Goal: Information Seeking & Learning: Compare options

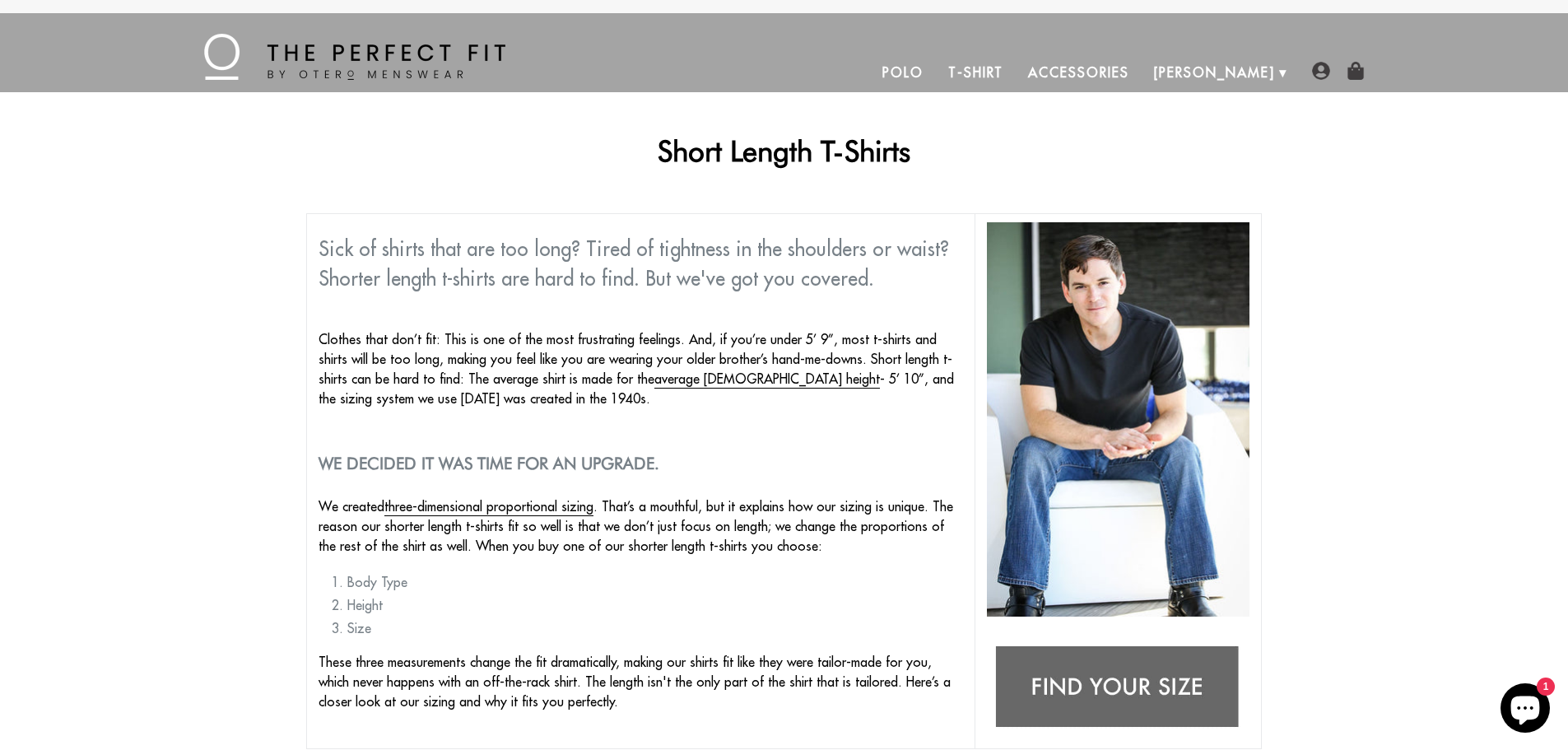
click at [936, 73] on link "Polo" at bounding box center [903, 72] width 66 height 39
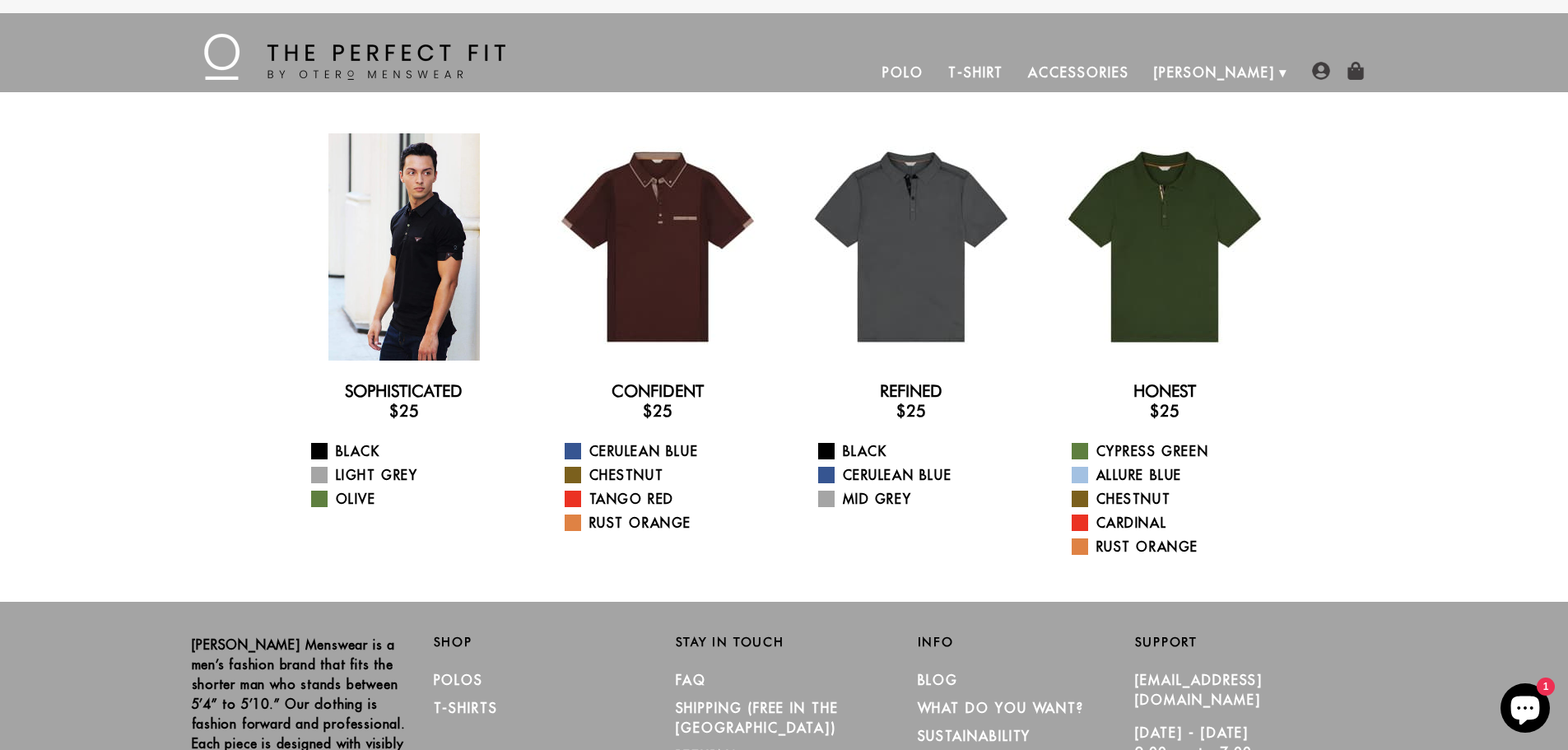
click at [433, 238] on div at bounding box center [404, 247] width 227 height 227
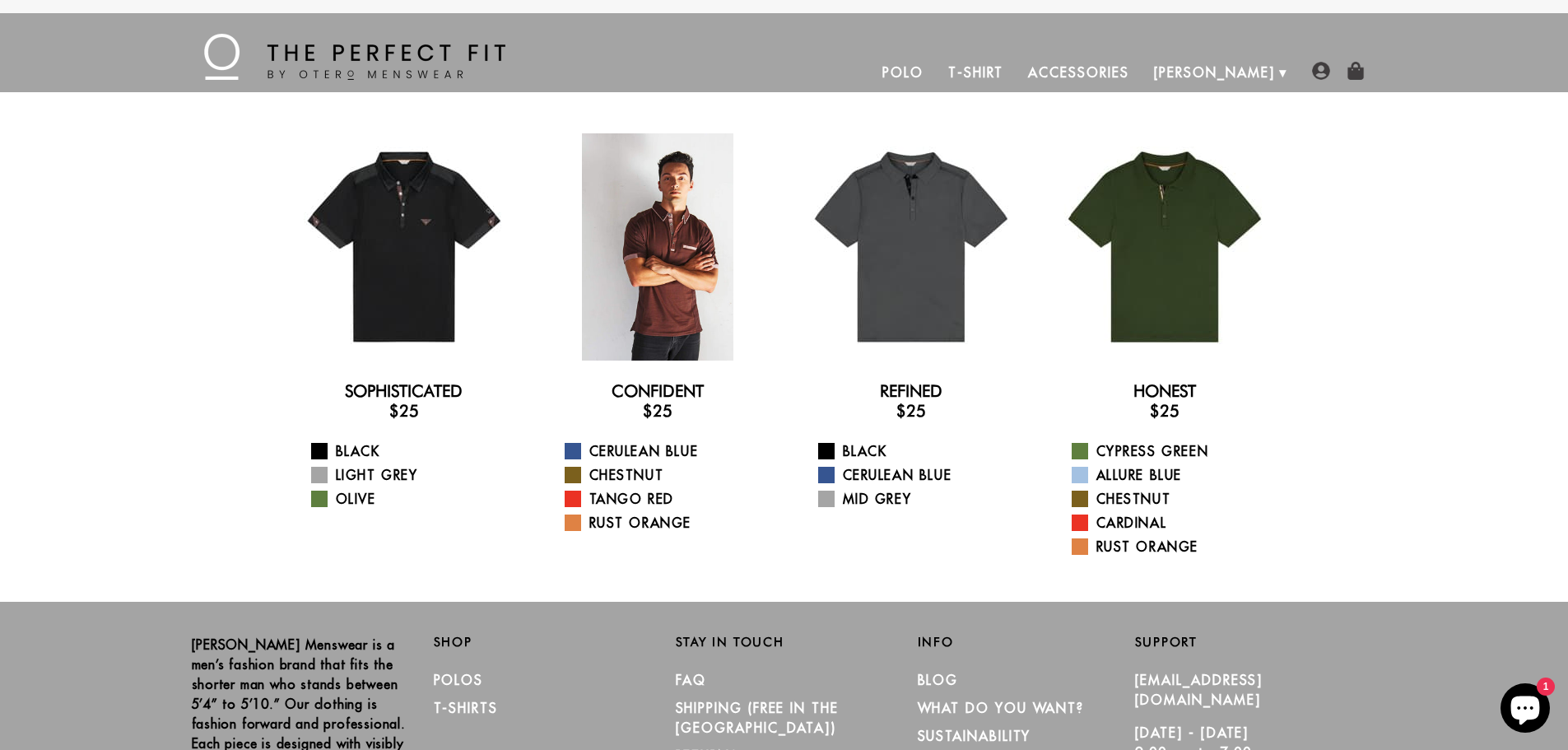
click at [653, 302] on div at bounding box center [658, 247] width 227 height 227
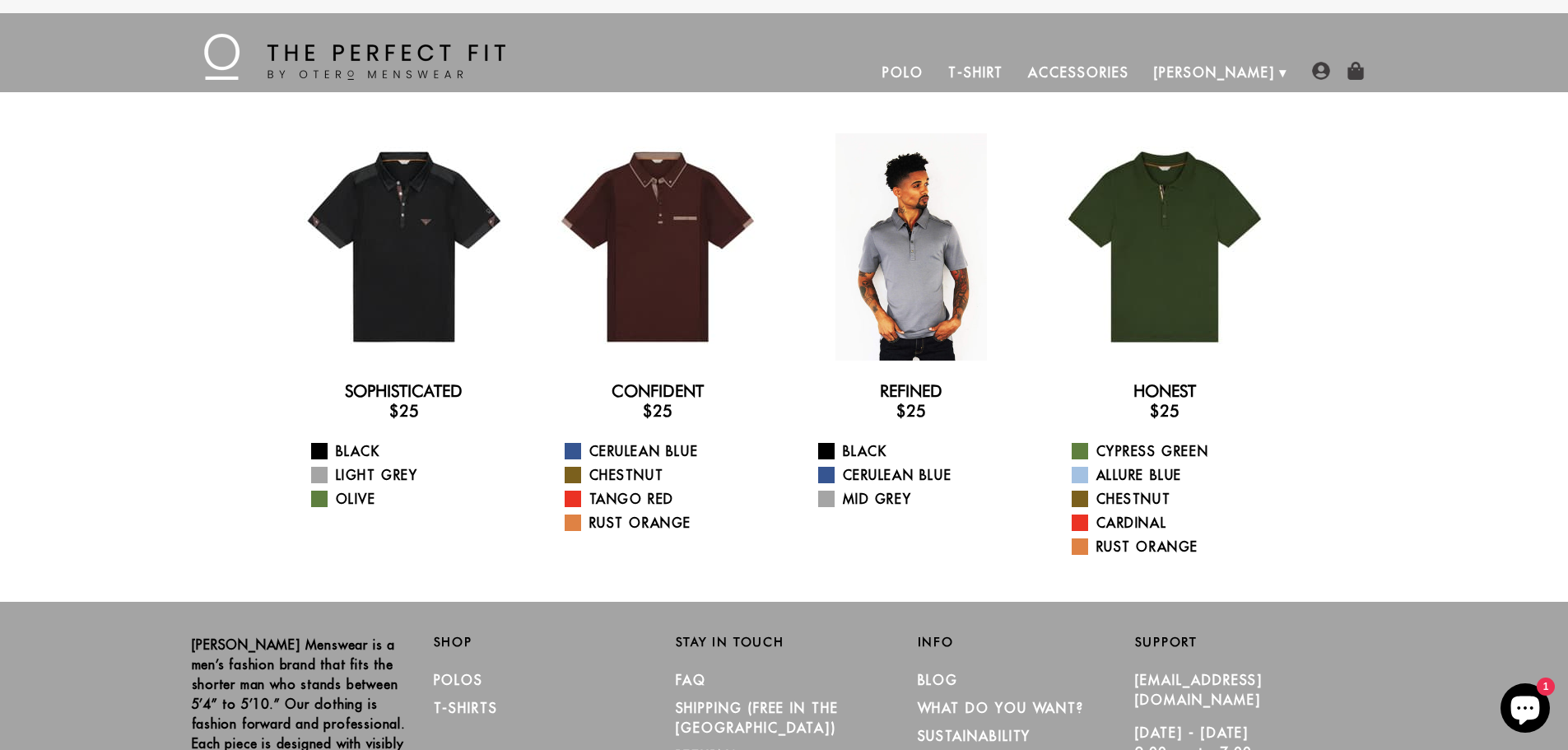
click at [939, 265] on div at bounding box center [911, 247] width 227 height 227
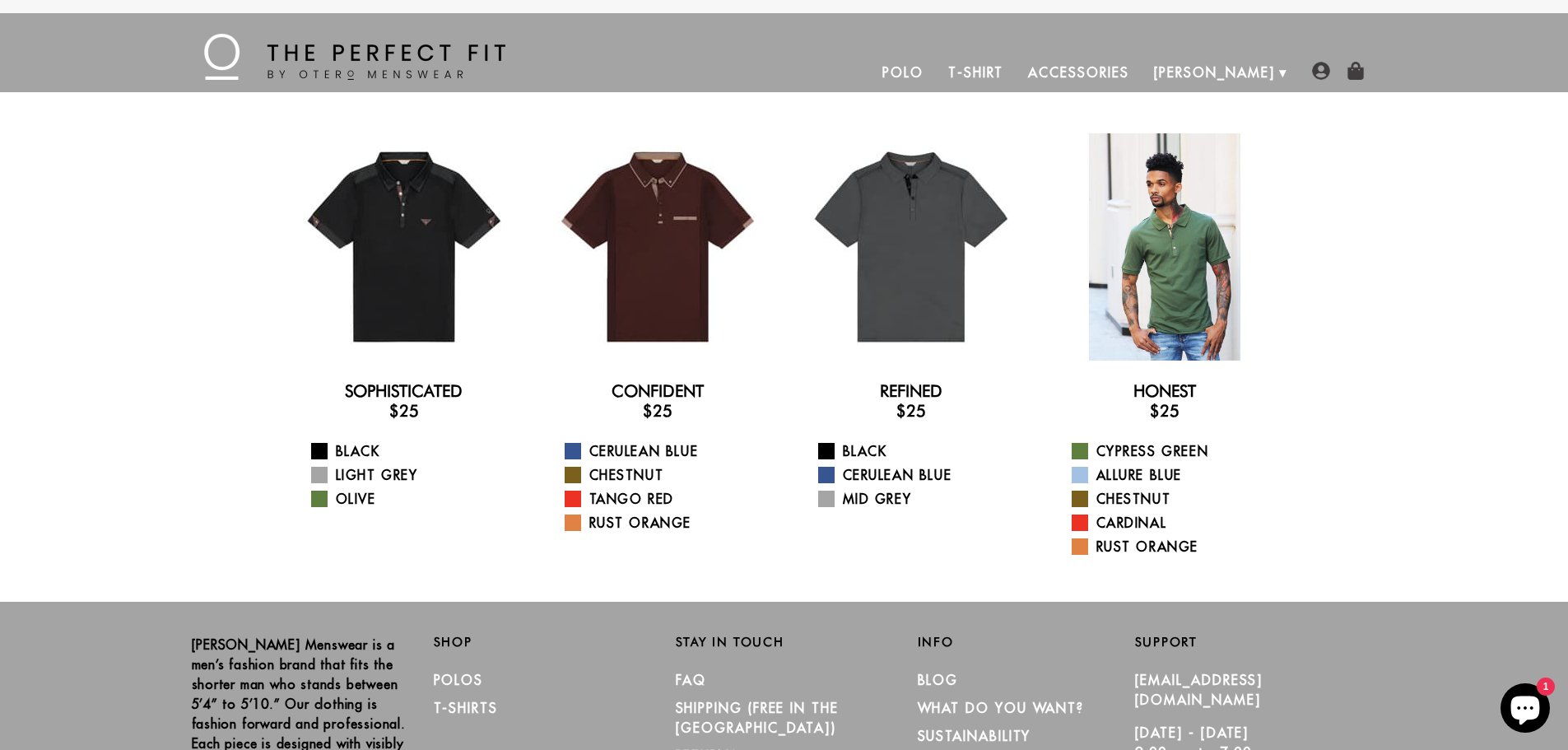
click at [1190, 291] on div at bounding box center [1165, 247] width 227 height 227
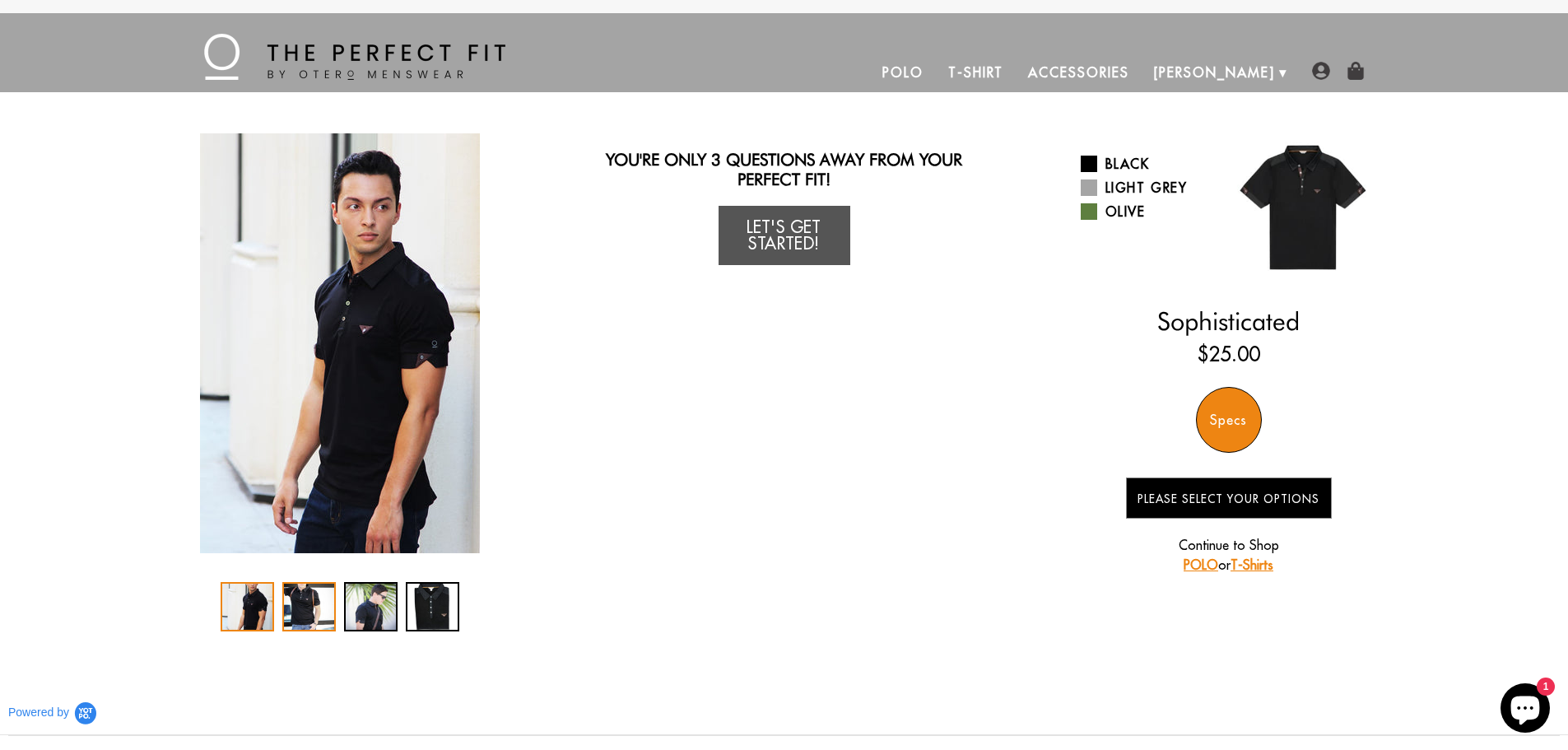
click at [314, 592] on div "2 / 4" at bounding box center [309, 607] width 53 height 50
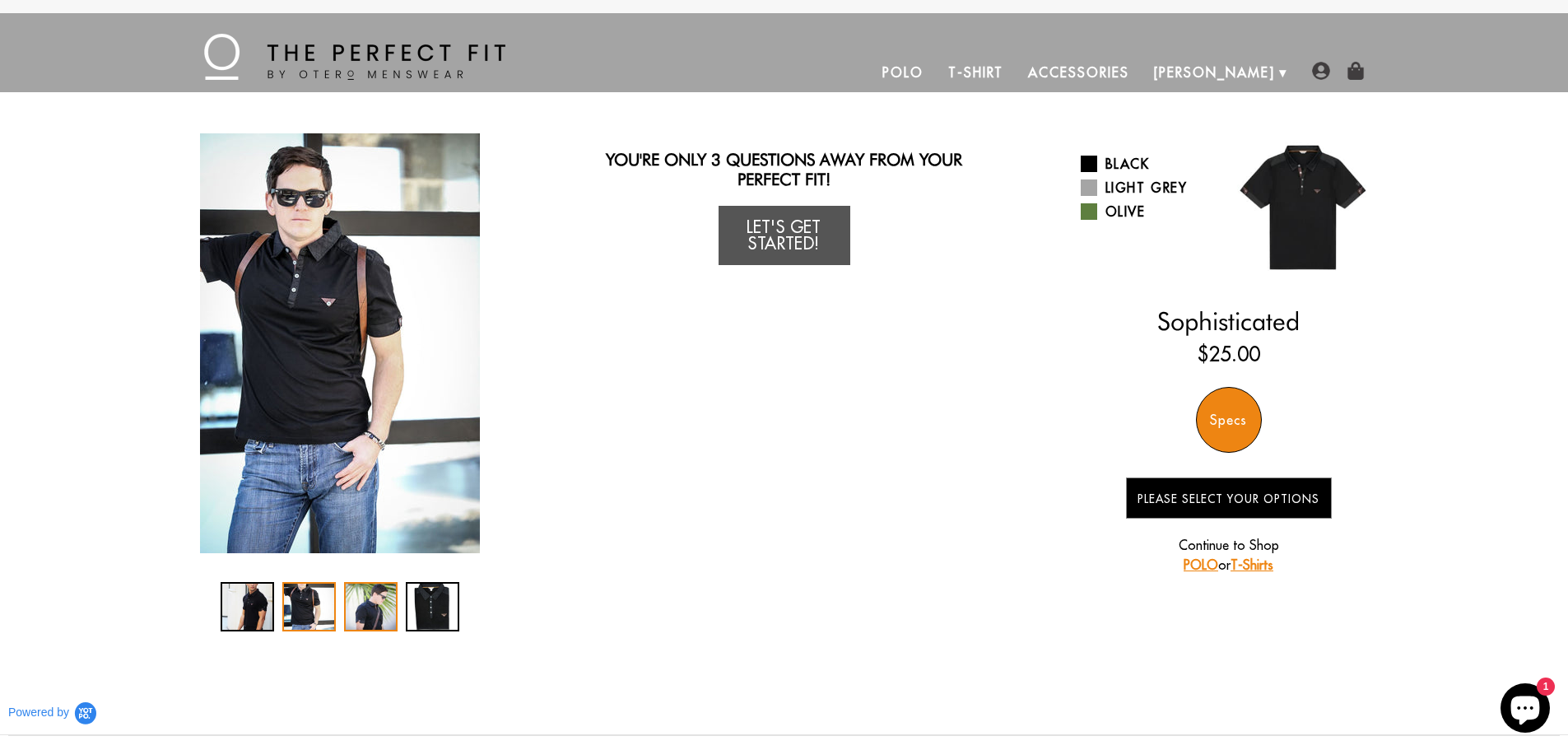
click at [355, 609] on div "3 / 4" at bounding box center [370, 607] width 53 height 50
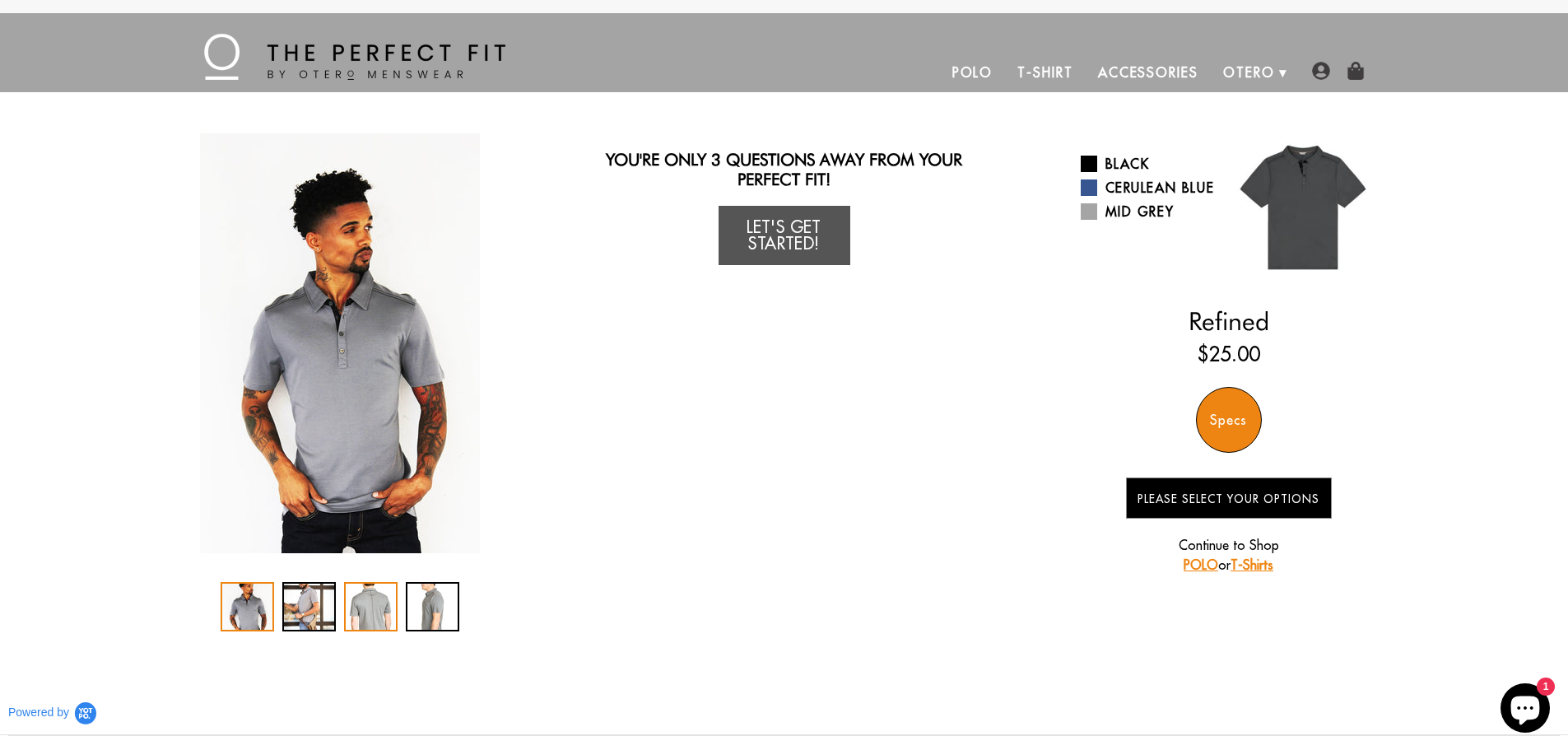
click at [388, 600] on div "3 / 4" at bounding box center [370, 607] width 53 height 50
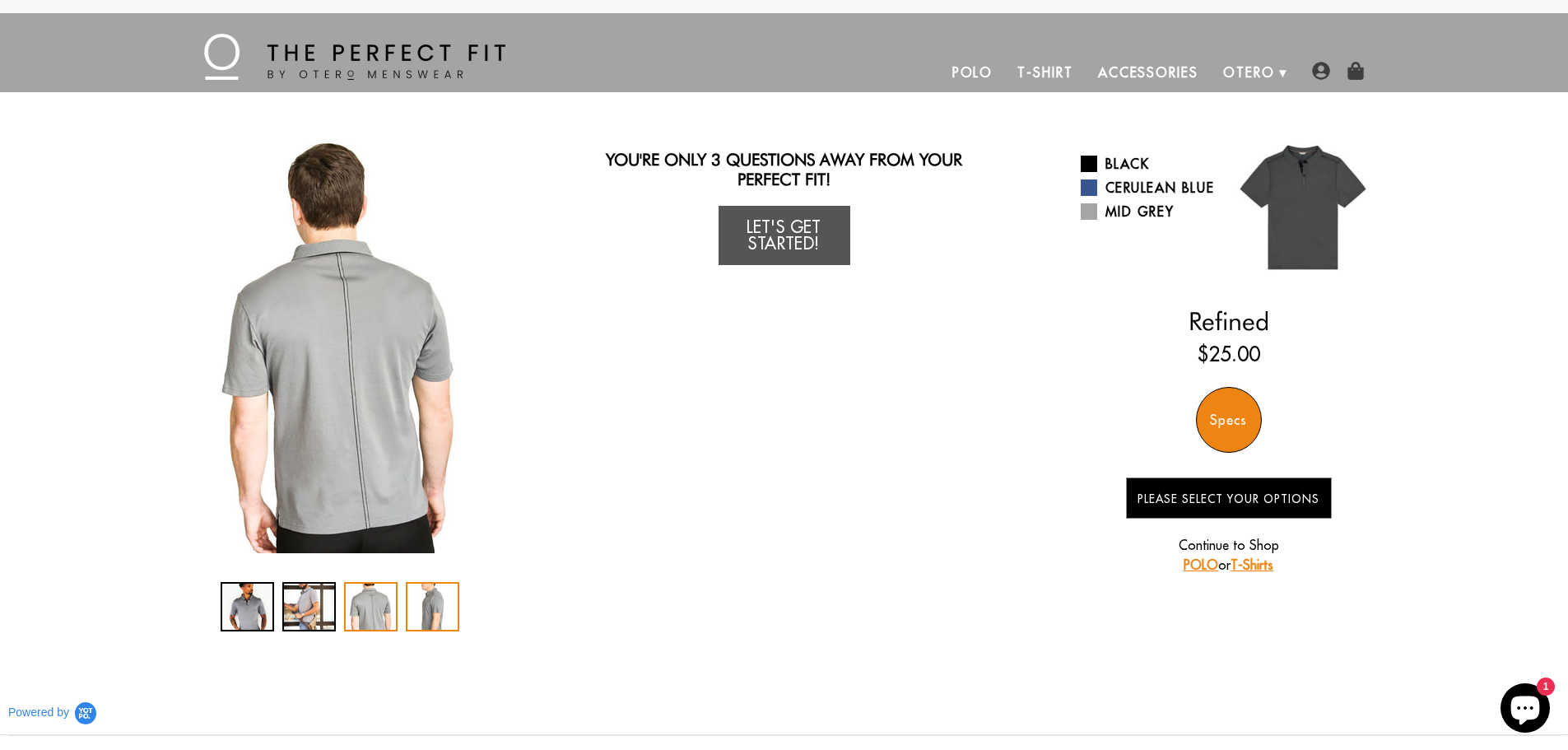
click at [439, 609] on div "4 / 4" at bounding box center [433, 607] width 53 height 50
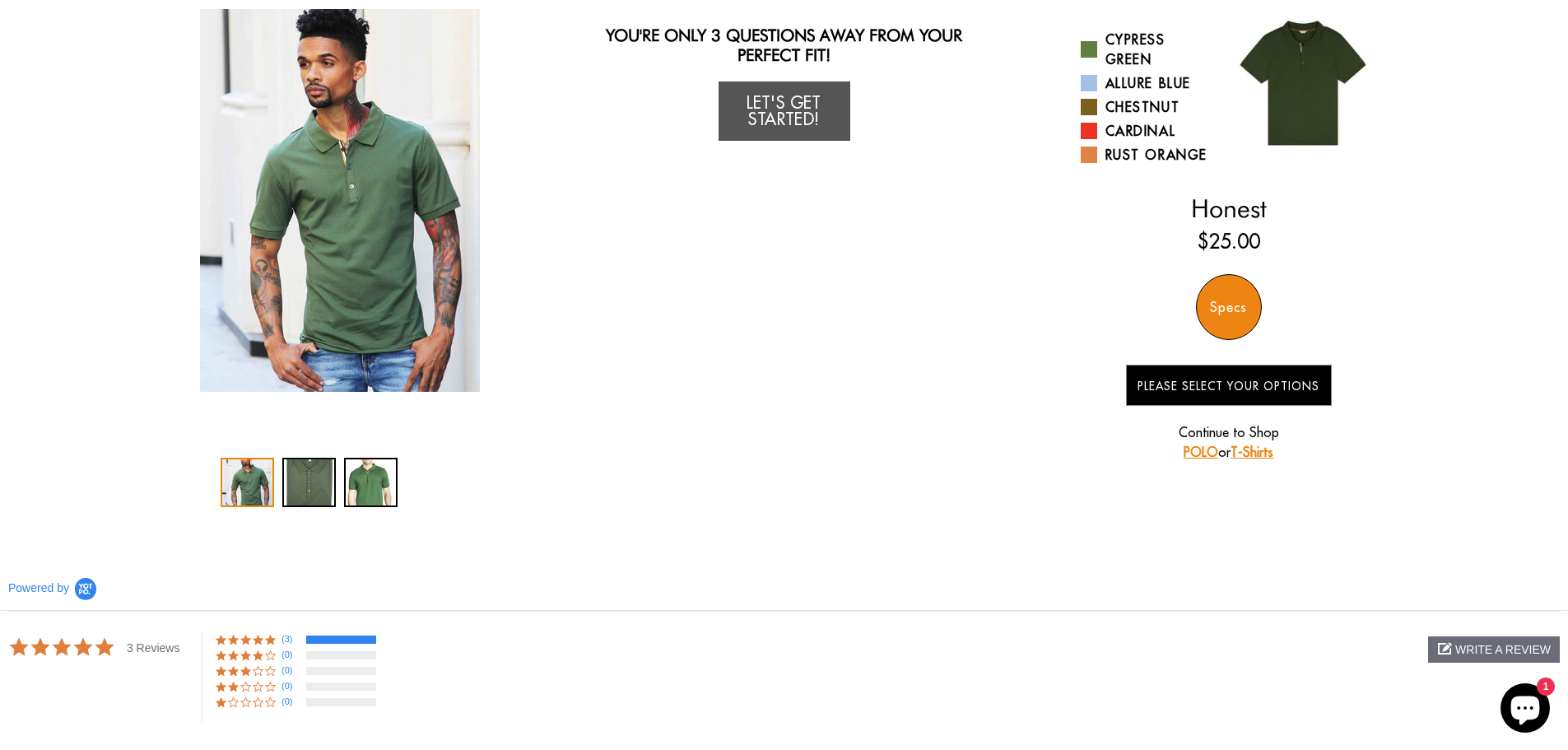
scroll to position [164, 0]
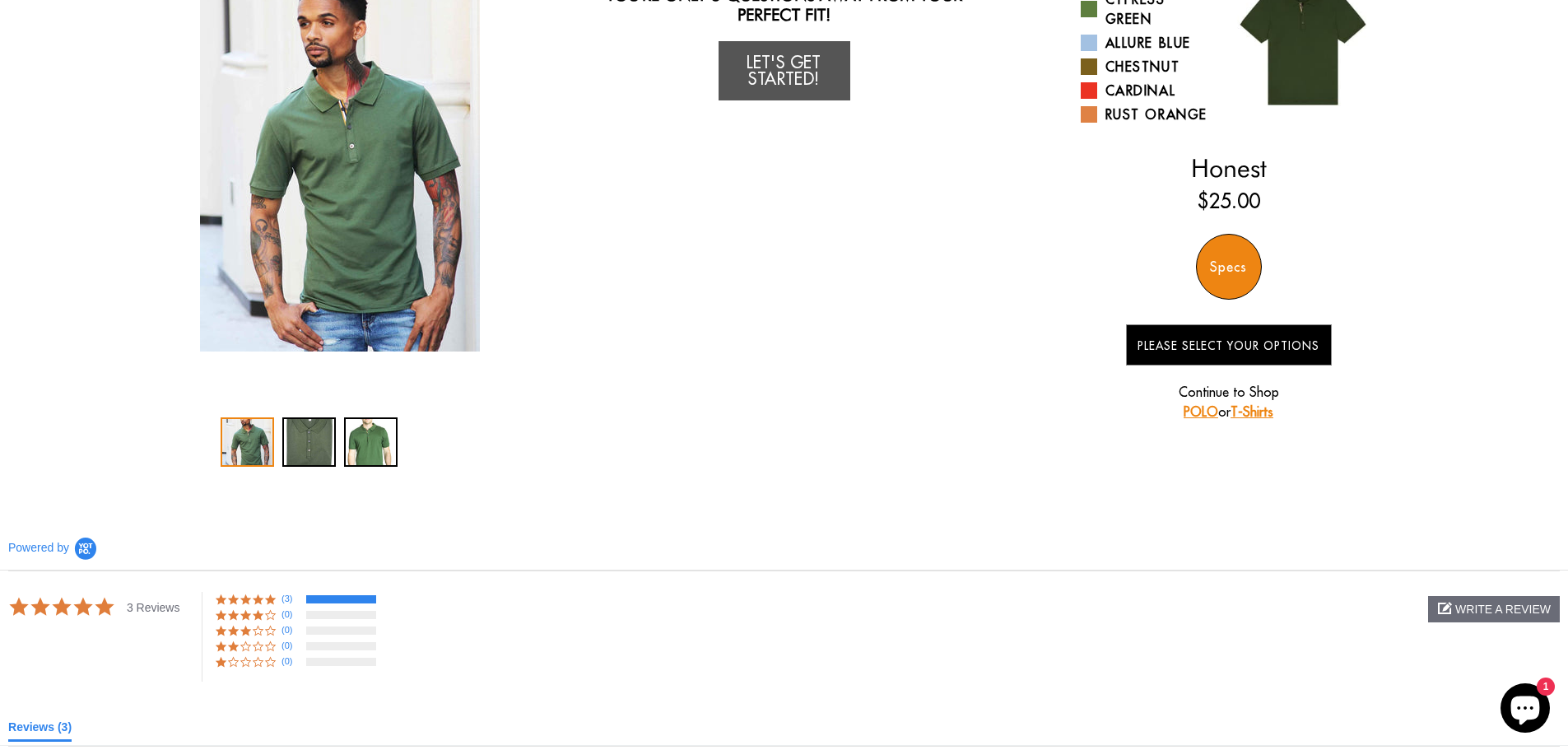
click at [228, 446] on div "1 / 3" at bounding box center [247, 443] width 53 height 50
click at [324, 443] on div "2 / 3" at bounding box center [309, 443] width 53 height 50
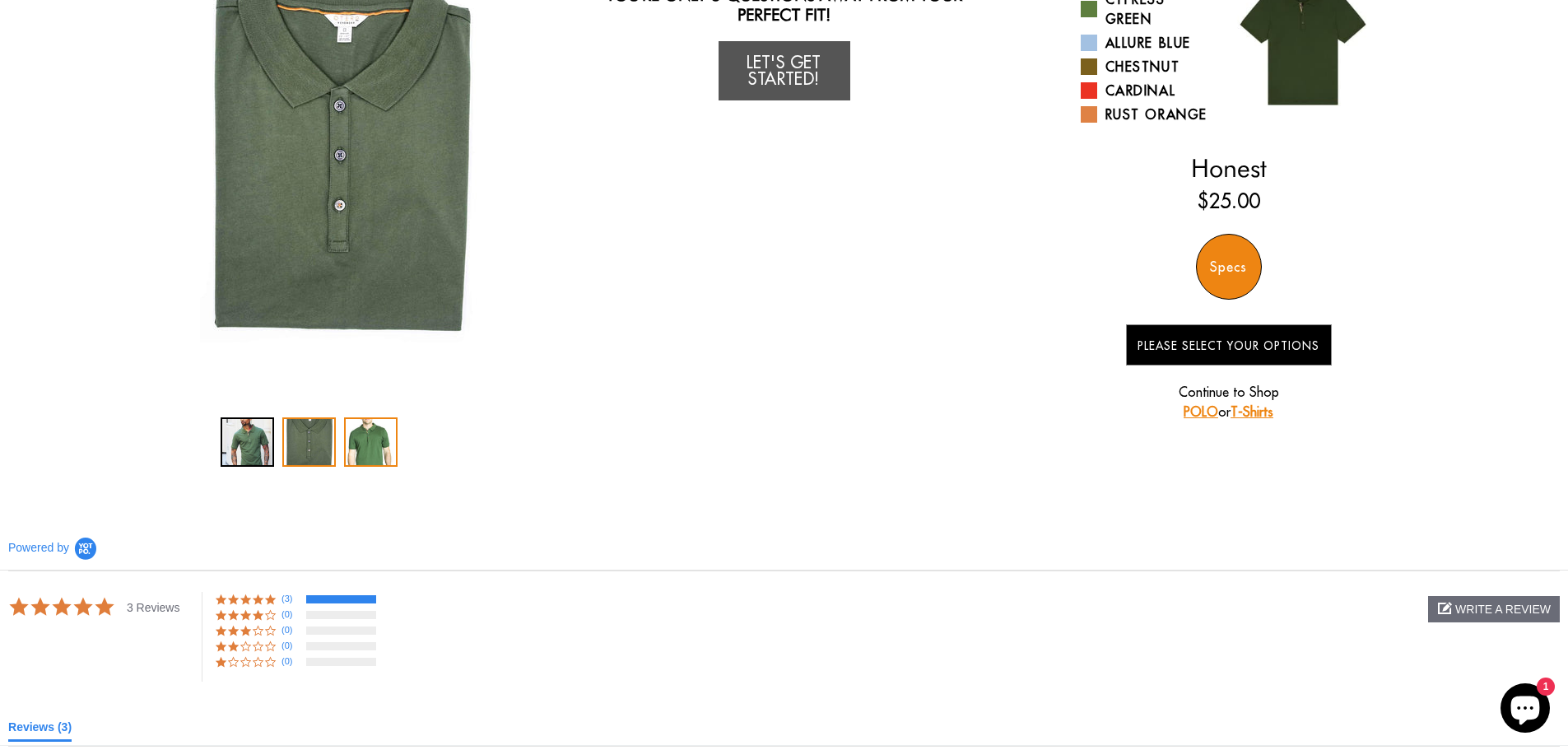
click at [386, 452] on div "3 / 3" at bounding box center [370, 443] width 53 height 50
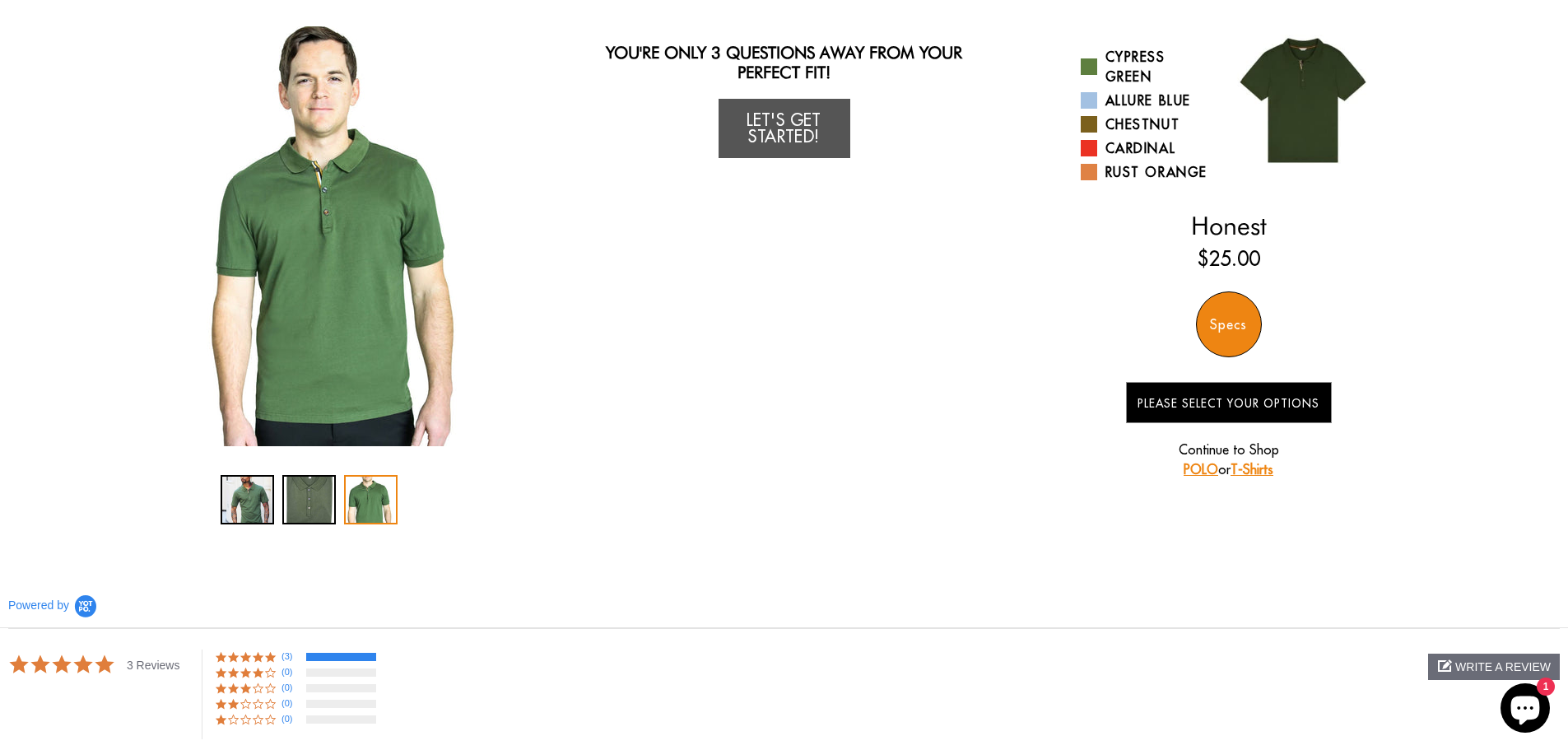
scroll to position [83, 0]
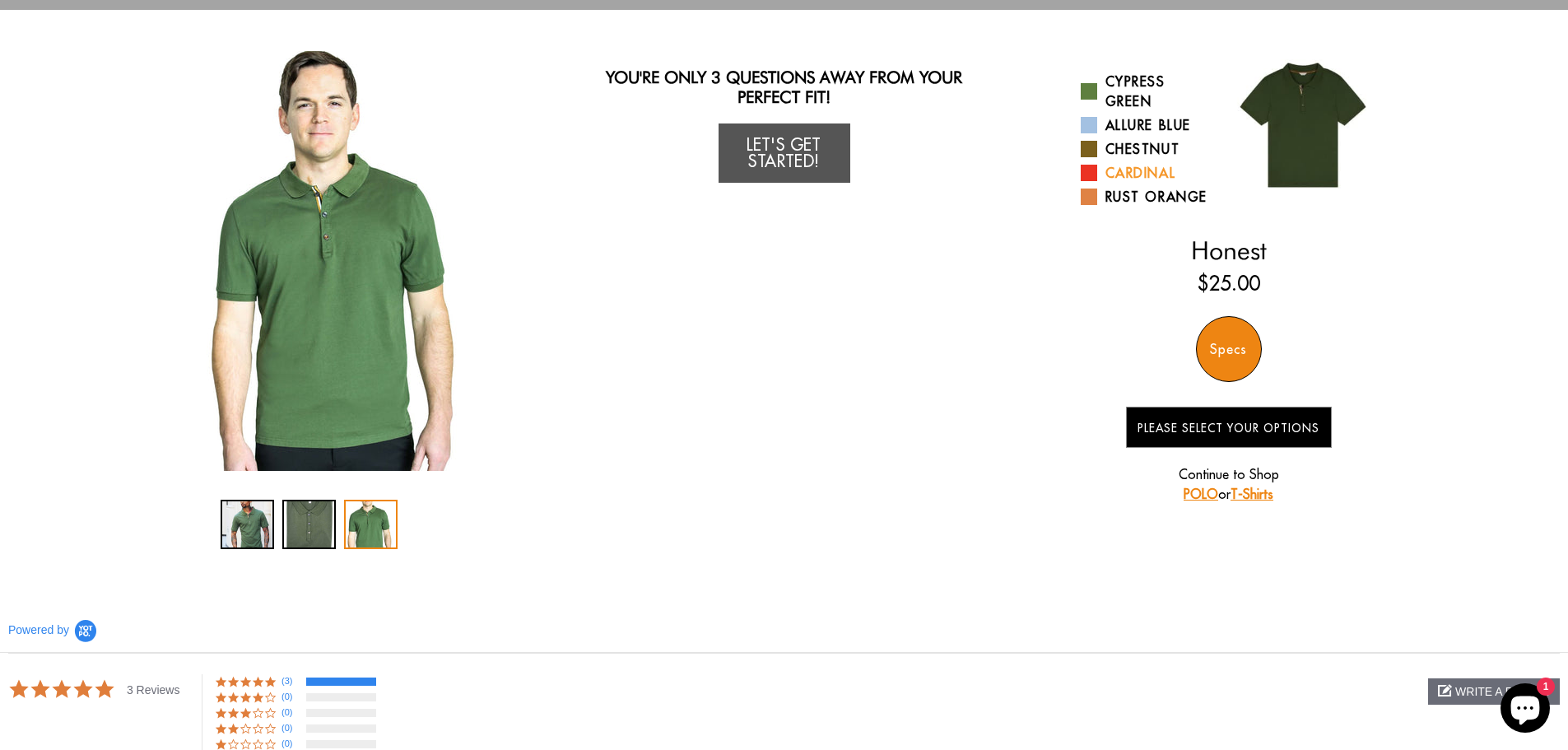
click at [1113, 182] on link "Cardinal" at bounding box center [1149, 172] width 136 height 20
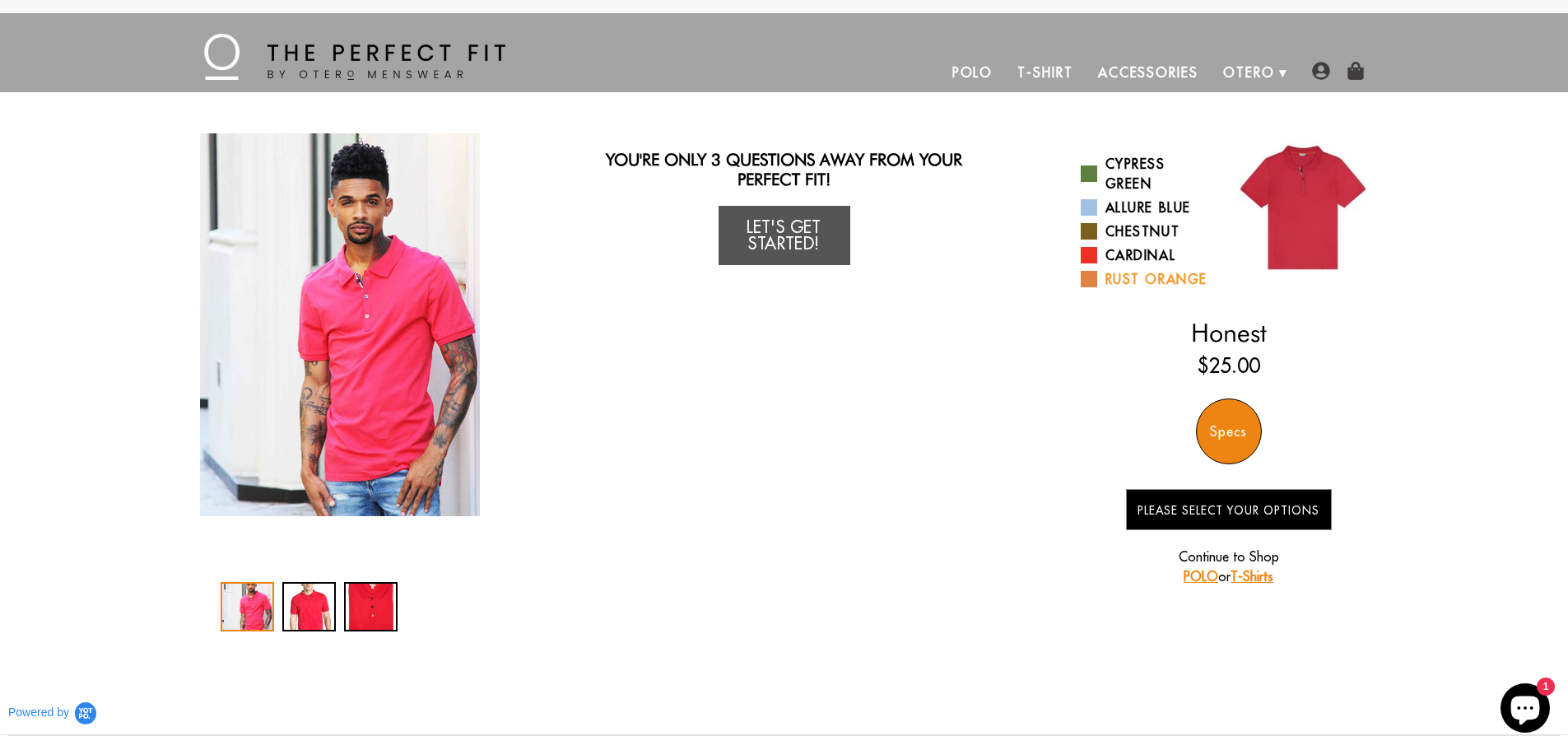
click at [1132, 276] on link "Rust Orange" at bounding box center [1149, 279] width 136 height 20
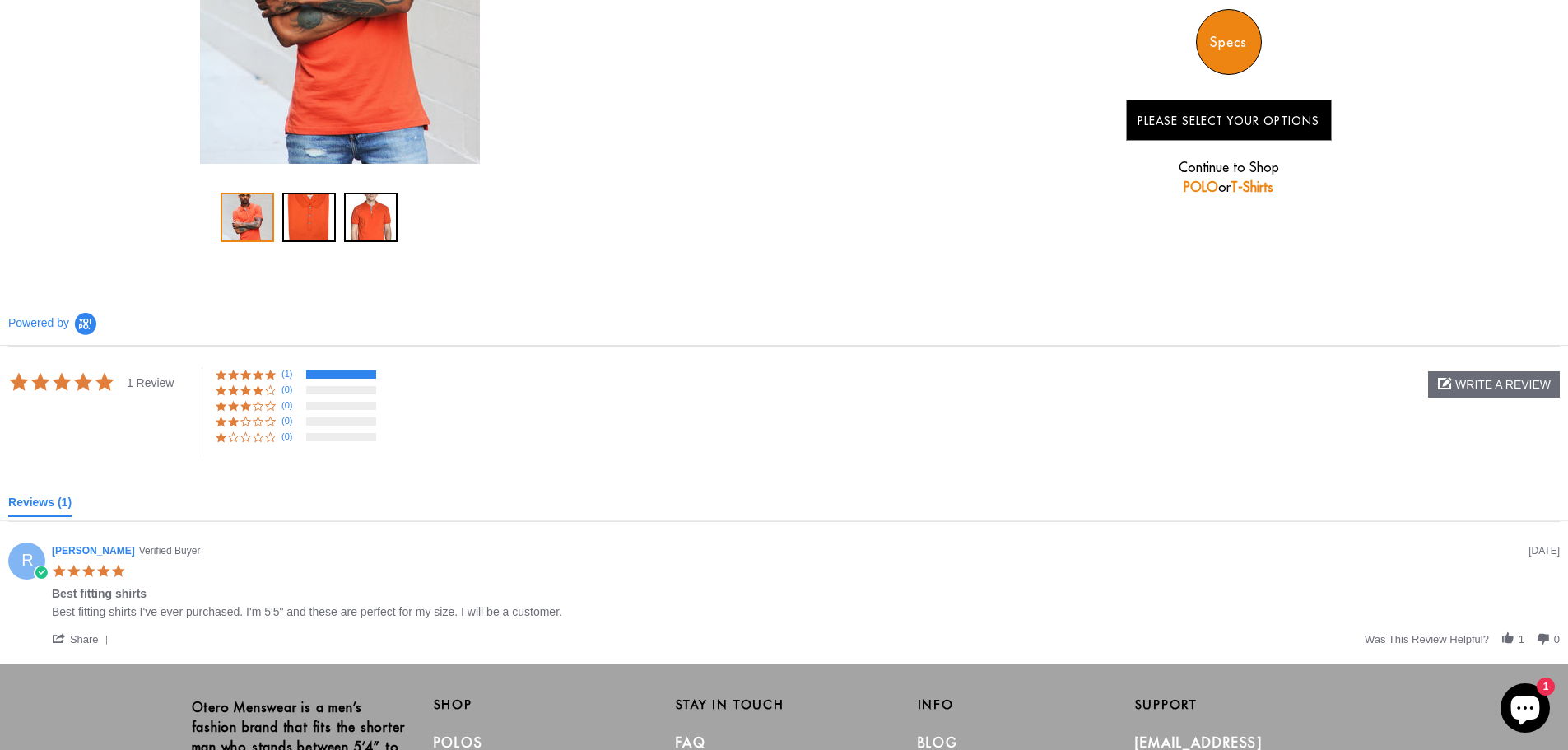
scroll to position [83, 0]
